Goal: Navigation & Orientation: Find specific page/section

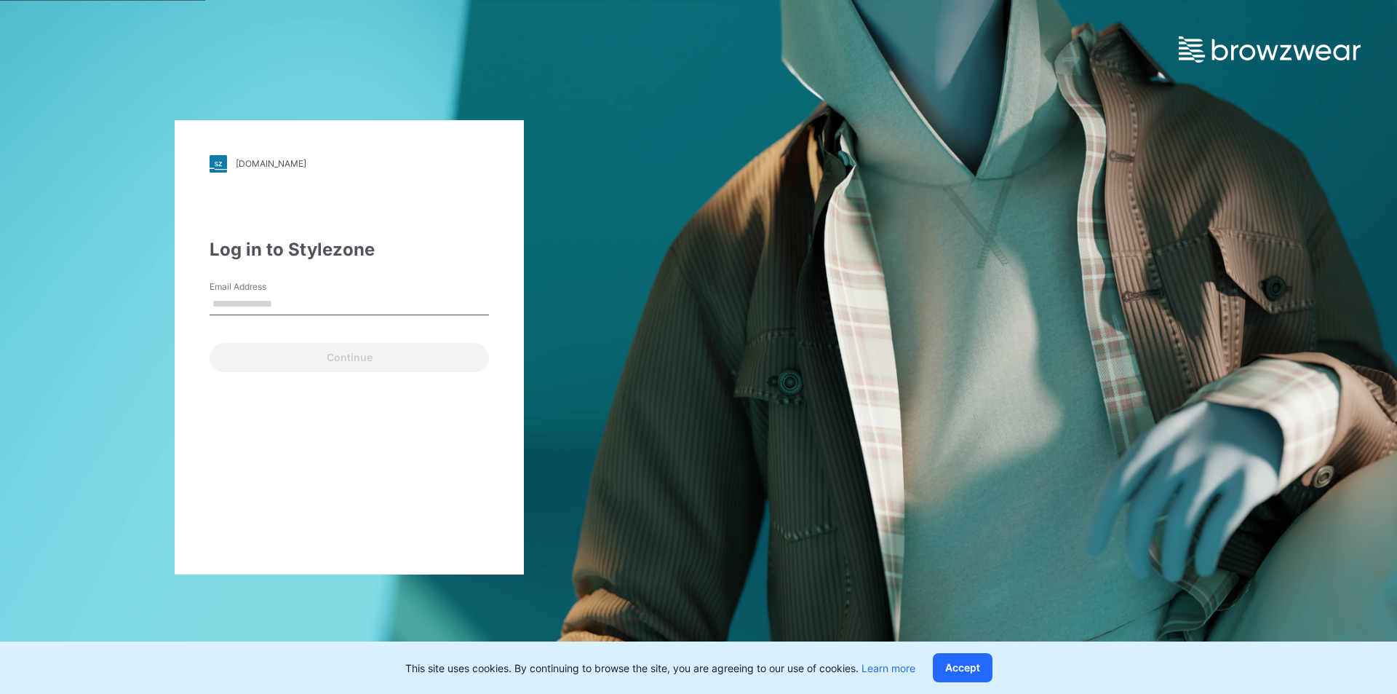
type input "**********"
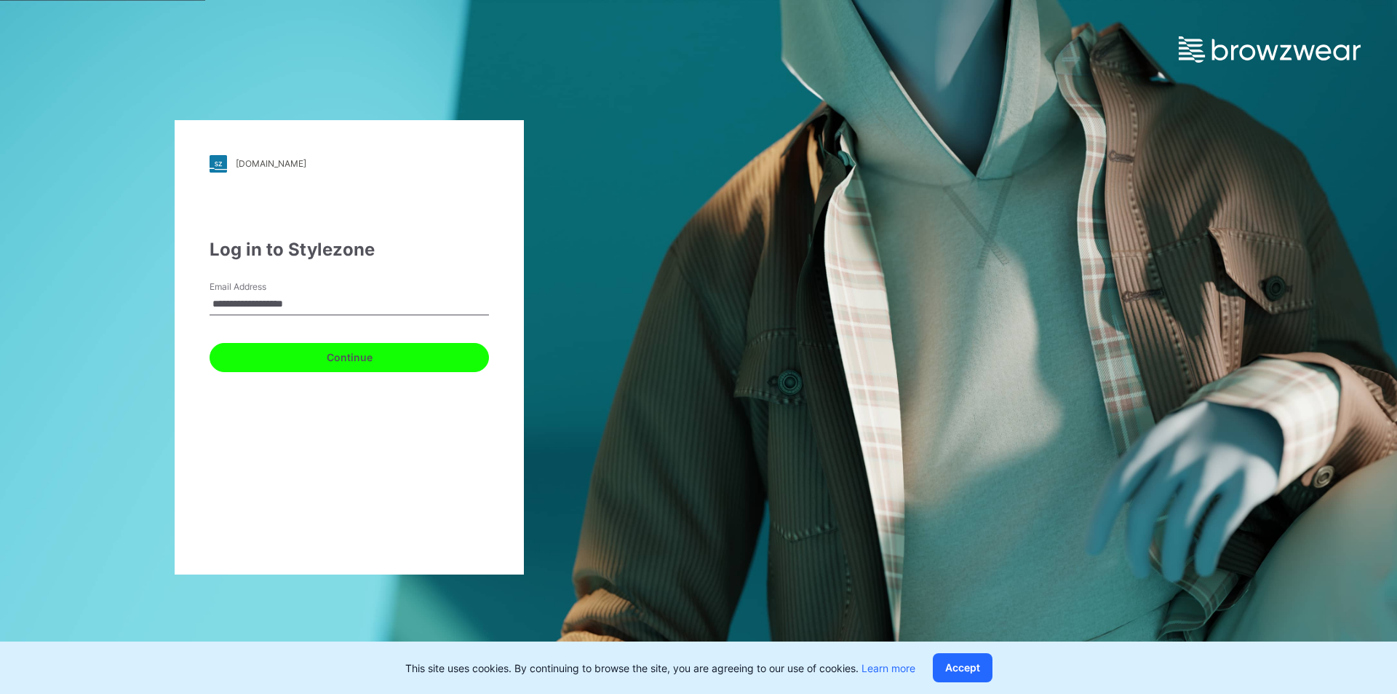
click at [402, 354] on button "Continue" at bounding box center [349, 357] width 279 height 29
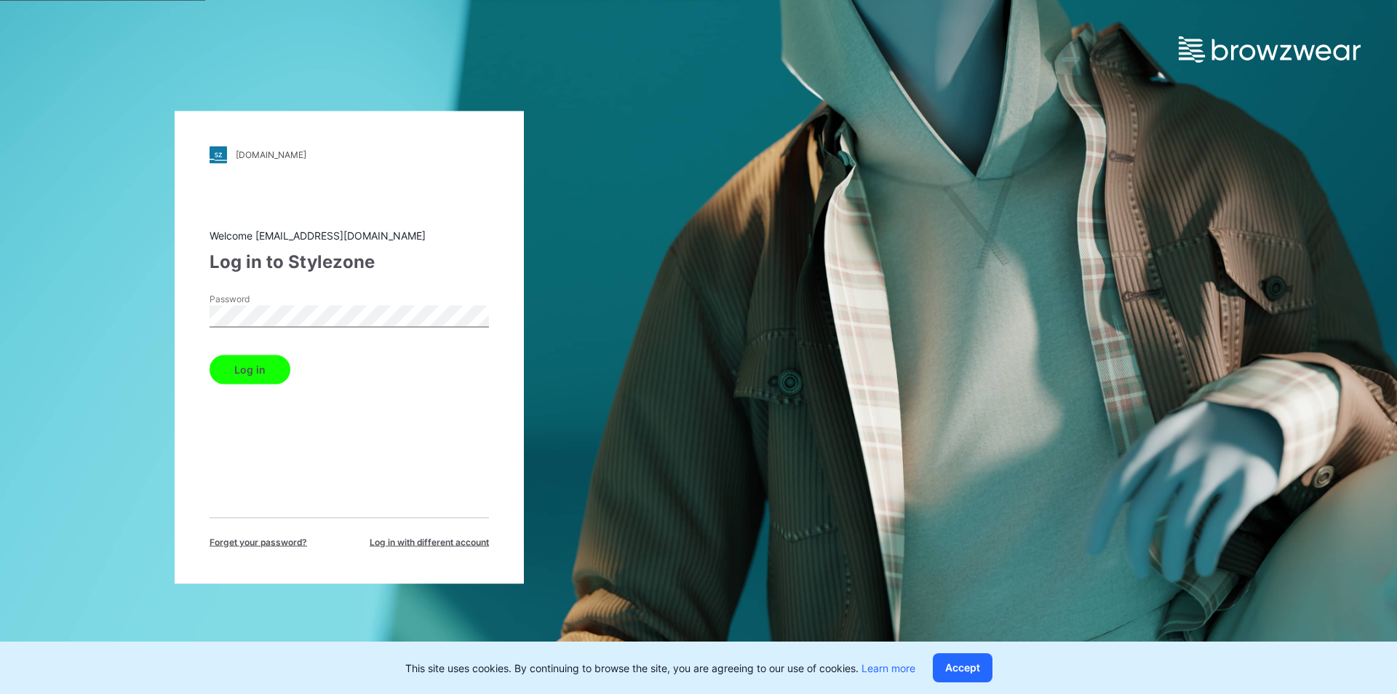
click at [319, 345] on form "Password Log in" at bounding box center [349, 338] width 279 height 92
click at [266, 378] on button "Log in" at bounding box center [250, 368] width 81 height 29
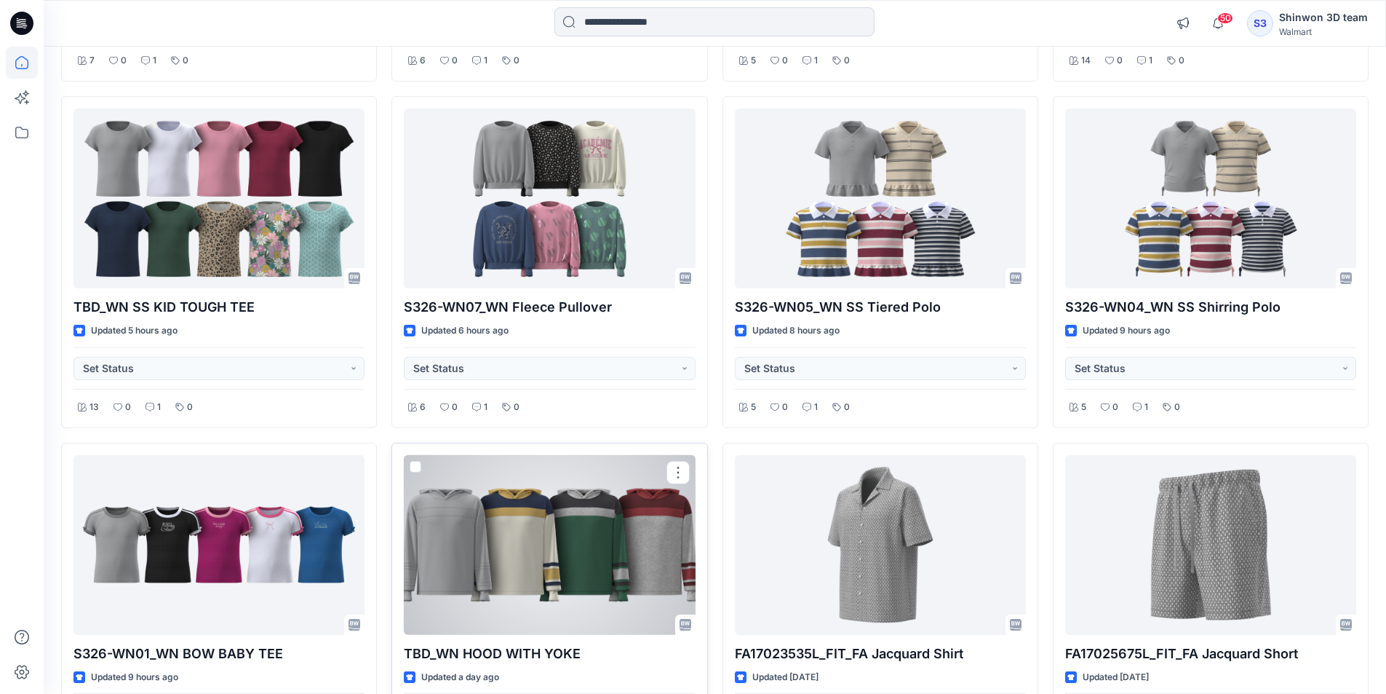
scroll to position [509, 0]
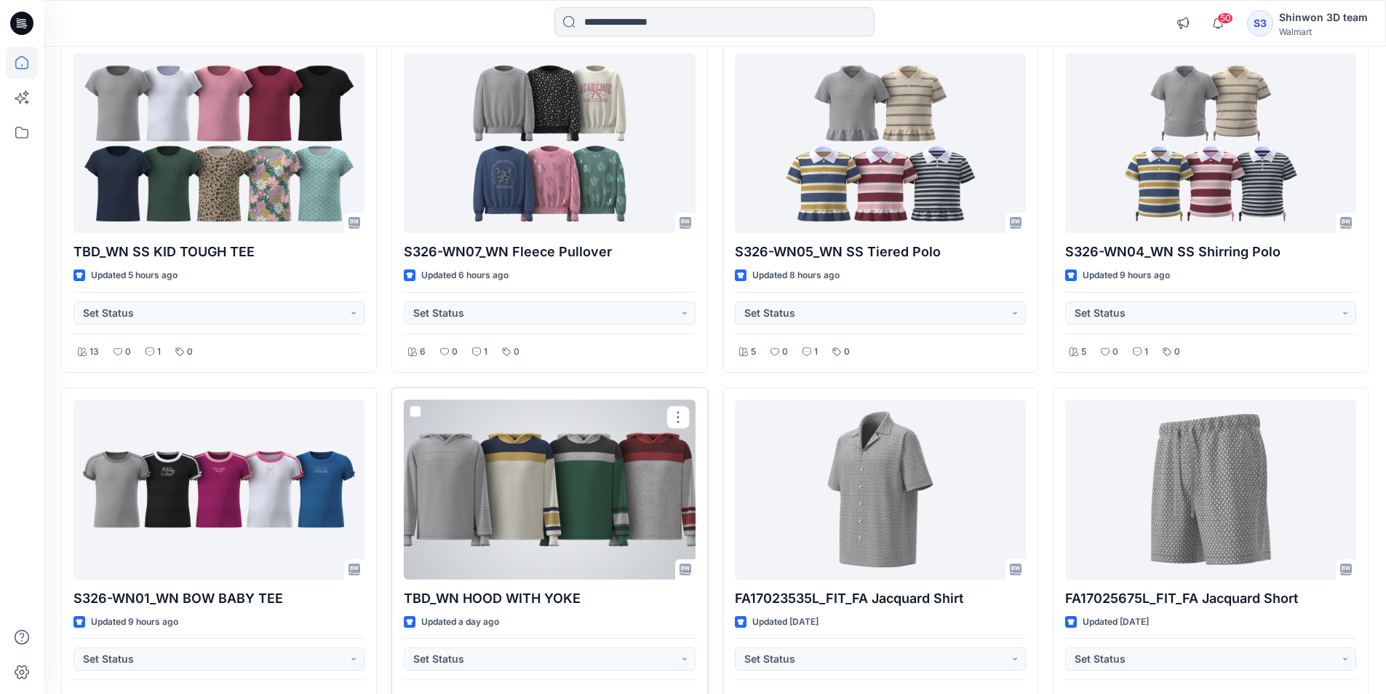
click at [547, 509] on div at bounding box center [549, 490] width 291 height 180
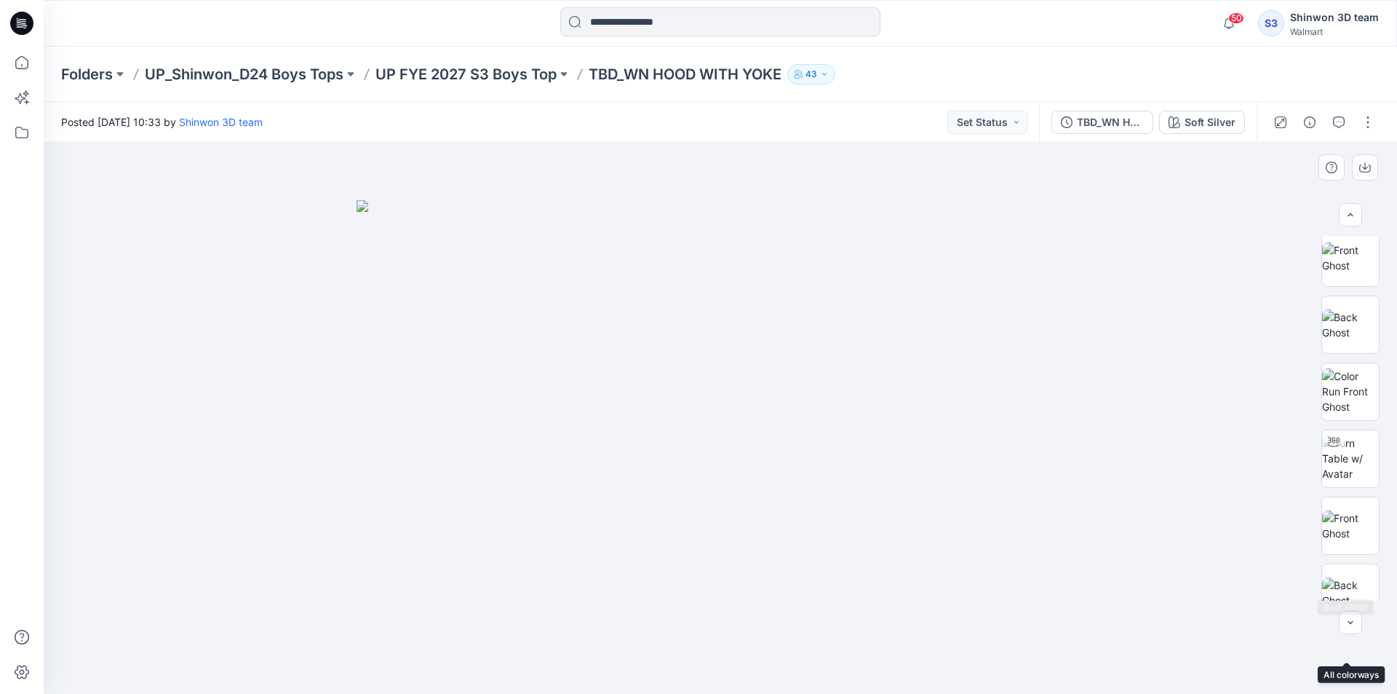
scroll to position [12, 0]
click at [510, 71] on p "UP FYE 2027 S3 Boys Top" at bounding box center [465, 74] width 181 height 20
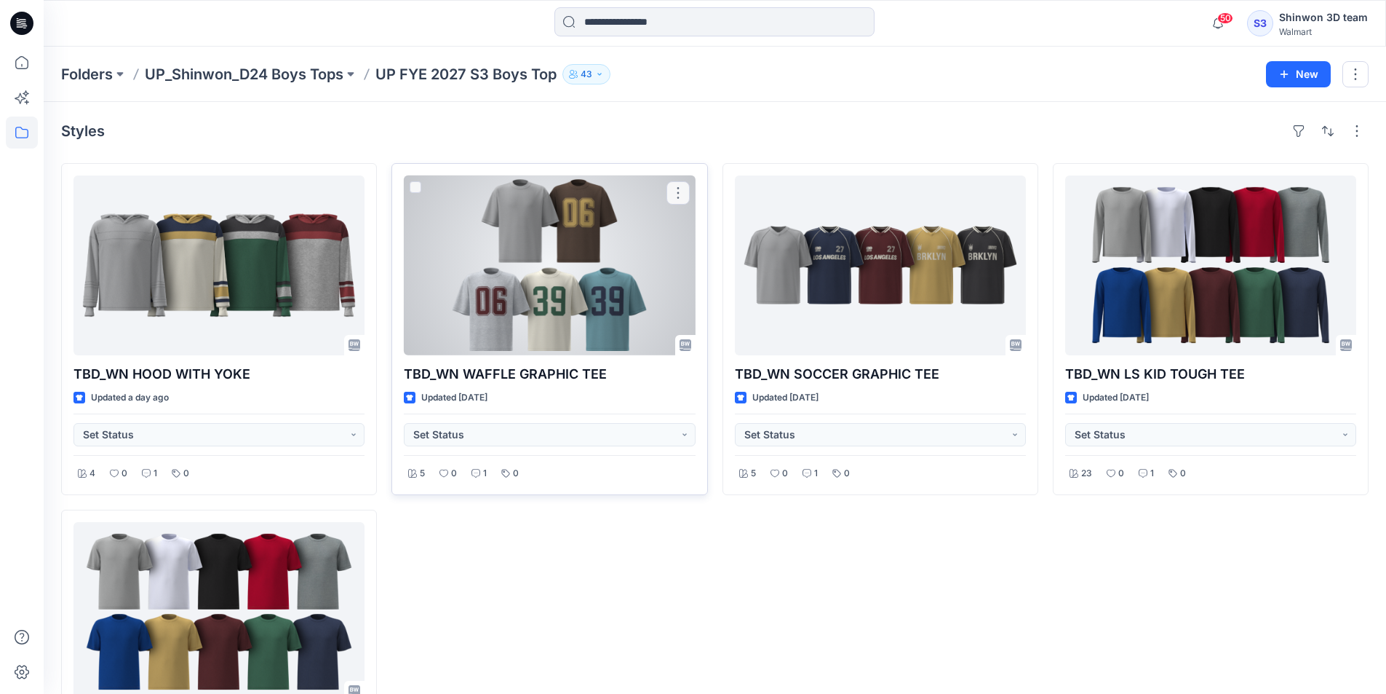
click at [482, 305] on div at bounding box center [549, 265] width 291 height 180
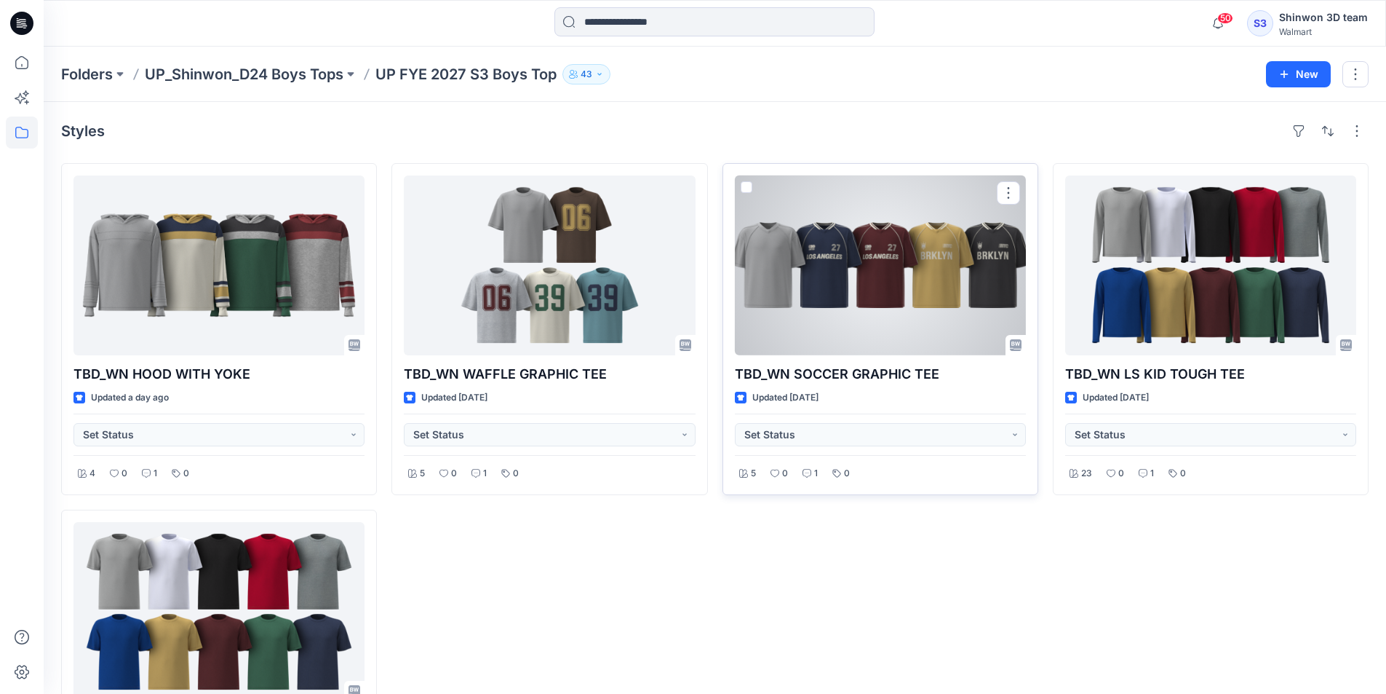
click at [835, 286] on div at bounding box center [880, 265] width 291 height 180
